Goal: Task Accomplishment & Management: Use online tool/utility

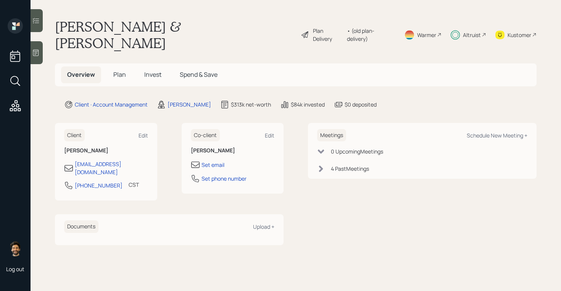
click at [158, 70] on span "Invest" at bounding box center [152, 74] width 17 height 8
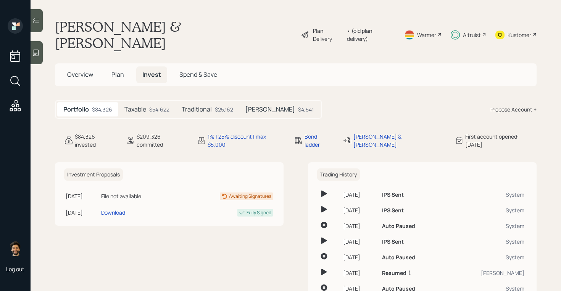
click at [148, 102] on div "Taxable $54,622" at bounding box center [146, 109] width 57 height 14
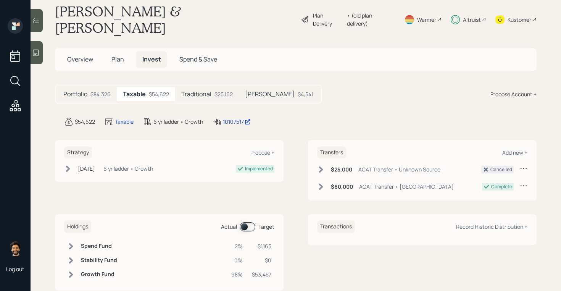
scroll to position [17, 0]
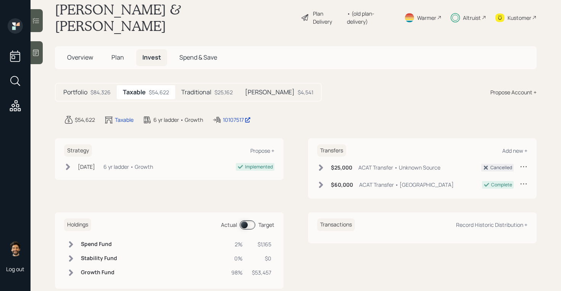
click at [246, 220] on span at bounding box center [248, 224] width 16 height 9
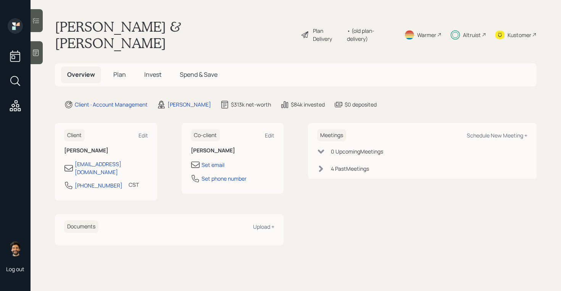
click at [39, 19] on icon at bounding box center [36, 20] width 6 height 5
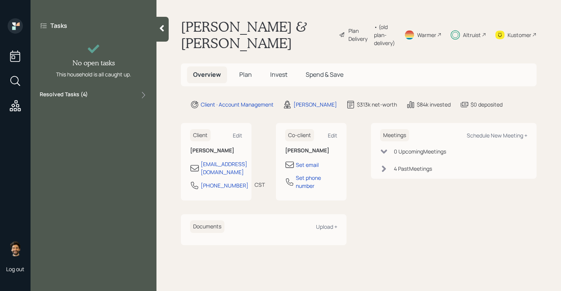
click at [74, 98] on label "Resolved Tasks ( 4 )" at bounding box center [64, 94] width 48 height 9
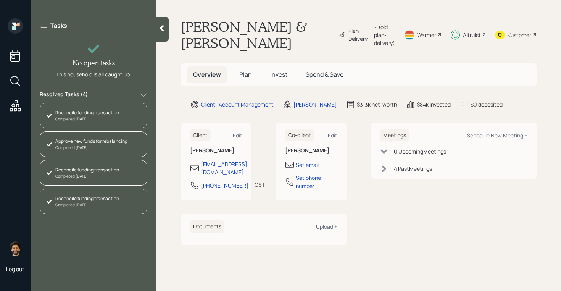
click at [78, 142] on div "Approve new funds for rebalancing" at bounding box center [91, 141] width 72 height 7
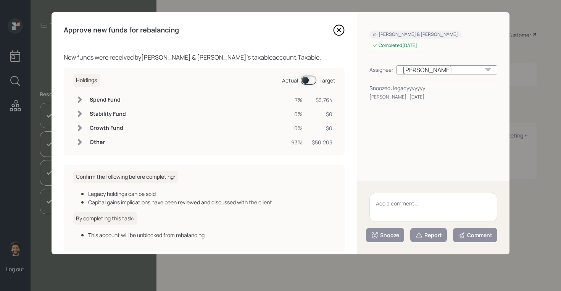
click at [309, 80] on span at bounding box center [309, 80] width 16 height 9
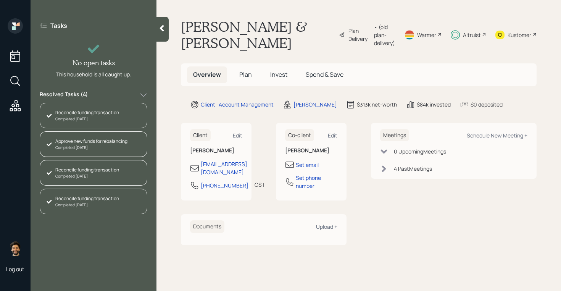
click at [277, 69] on h5 "Invest" at bounding box center [278, 74] width 29 height 16
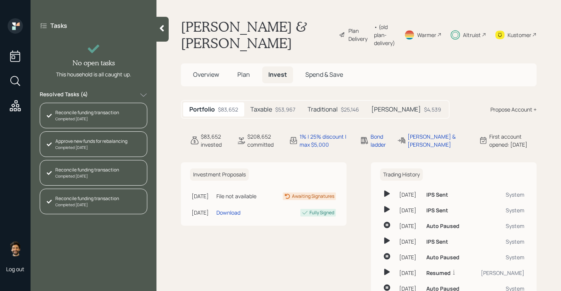
click at [275, 112] on div "$53,967" at bounding box center [285, 109] width 20 height 8
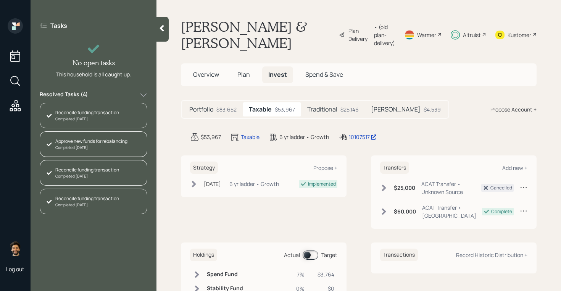
click at [320, 113] on h5 "Traditional" at bounding box center [322, 109] width 30 height 7
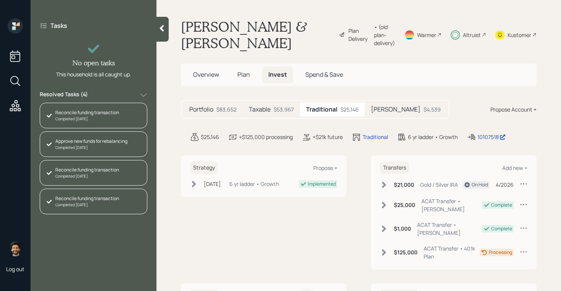
click at [372, 106] on h5 "[PERSON_NAME]" at bounding box center [396, 109] width 50 height 7
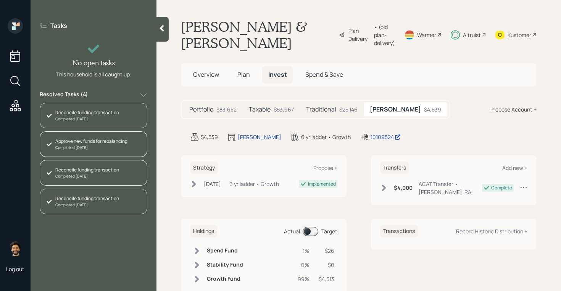
click at [219, 105] on div "$83,652" at bounding box center [226, 109] width 20 height 8
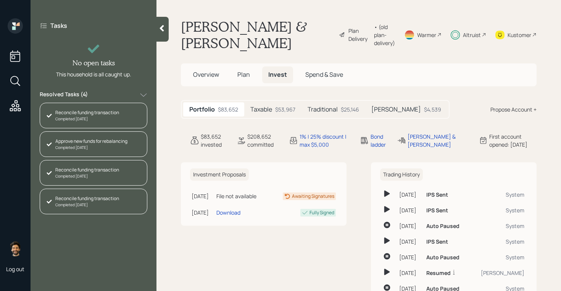
click at [139, 93] on div "Resolved Tasks ( 4 )" at bounding box center [94, 94] width 108 height 9
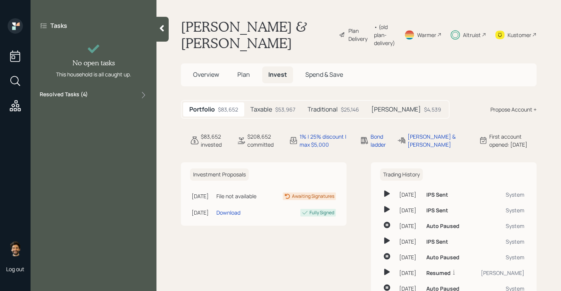
click at [241, 75] on span "Plan" at bounding box center [243, 74] width 13 height 8
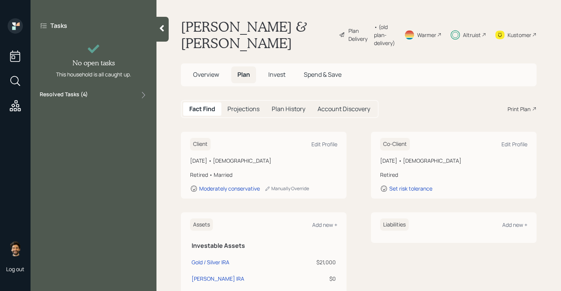
click at [163, 30] on icon at bounding box center [162, 28] width 4 height 6
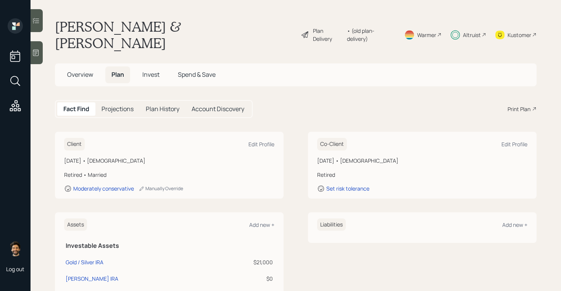
click at [154, 70] on span "Invest" at bounding box center [150, 74] width 17 height 8
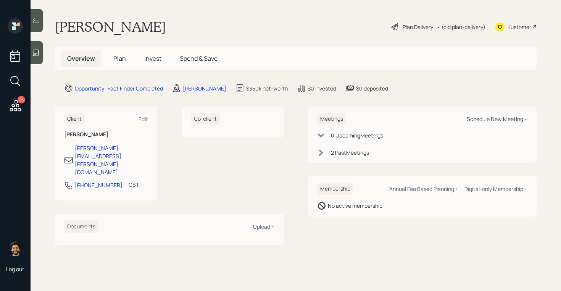
click at [494, 117] on div "Schedule New Meeting +" at bounding box center [497, 118] width 61 height 7
select select "f14b762f-c7c2-4b89-9227-8fa891345eea"
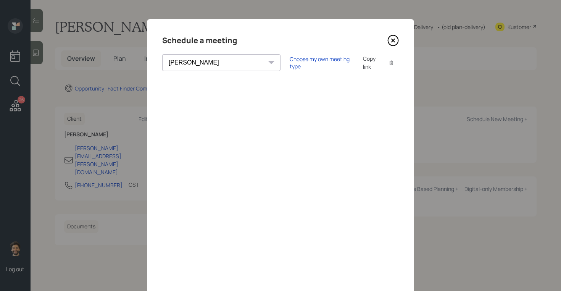
click at [363, 64] on div "Copy link" at bounding box center [372, 63] width 18 height 16
